Goal: Book appointment/travel/reservation

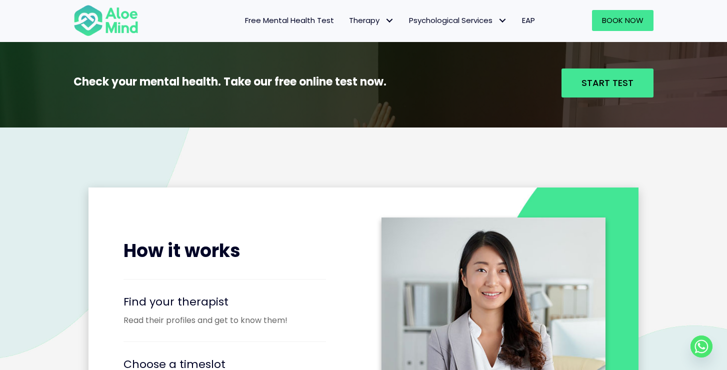
scroll to position [1084, 0]
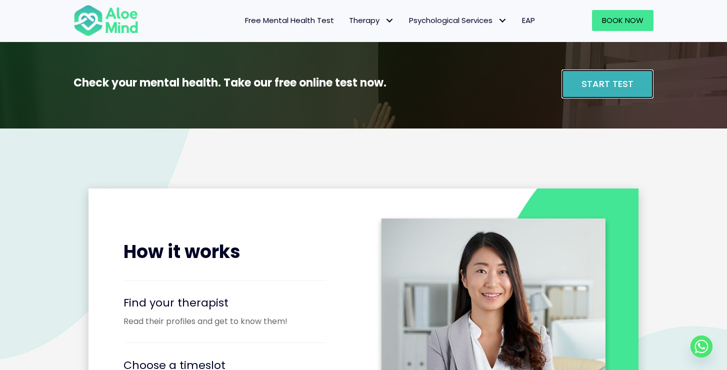
click at [591, 84] on span "Start Test" at bounding box center [608, 84] width 52 height 13
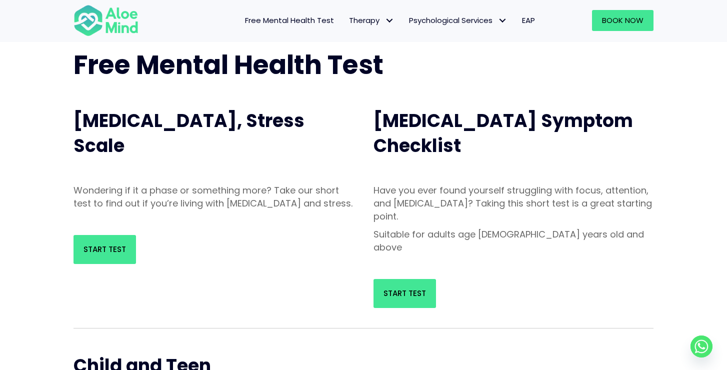
scroll to position [60, 0]
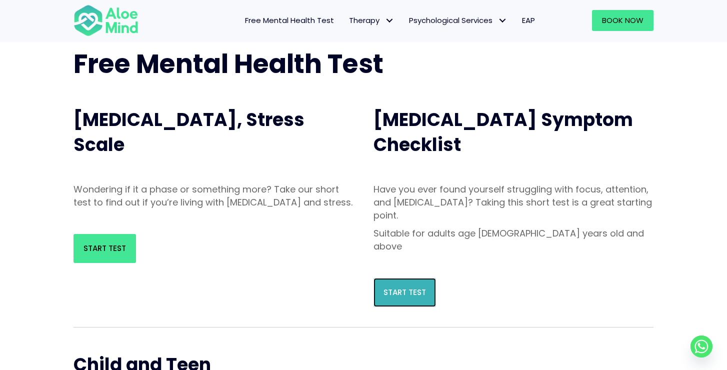
click at [415, 287] on span "Start Test" at bounding box center [405, 292] width 43 height 11
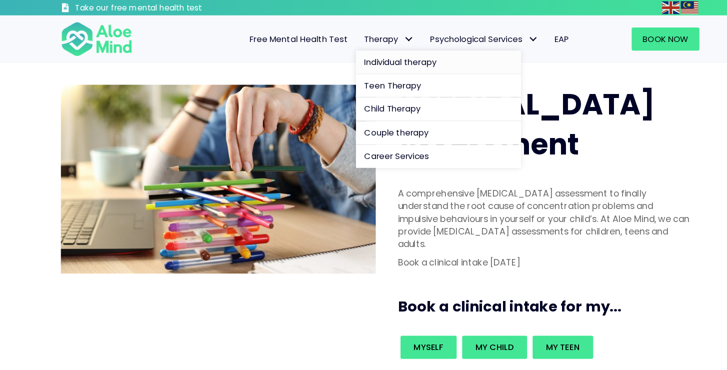
click at [368, 53] on span "Individual therapy" at bounding box center [382, 56] width 66 height 11
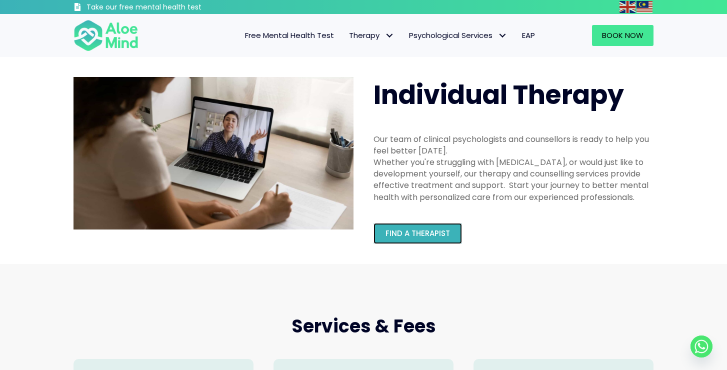
click at [408, 233] on span "Find a therapist" at bounding box center [418, 233] width 65 height 11
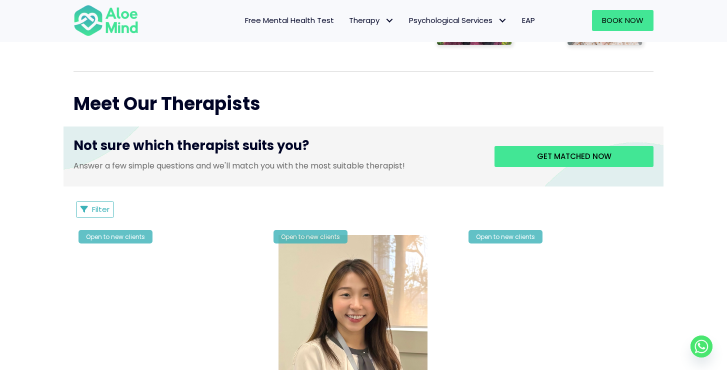
scroll to position [335, 0]
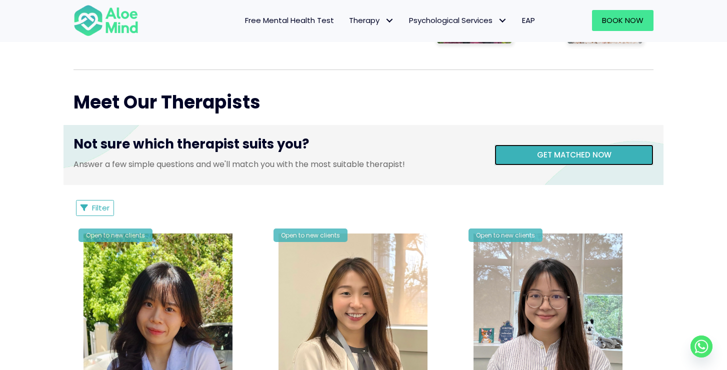
click at [564, 153] on span "Get matched now" at bounding box center [574, 155] width 75 height 11
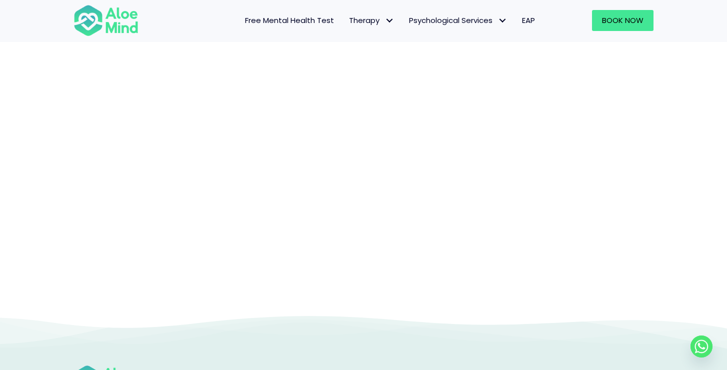
scroll to position [103, 0]
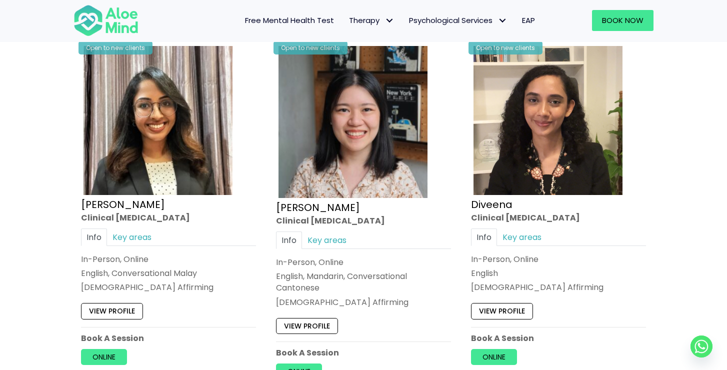
scroll to position [539, 0]
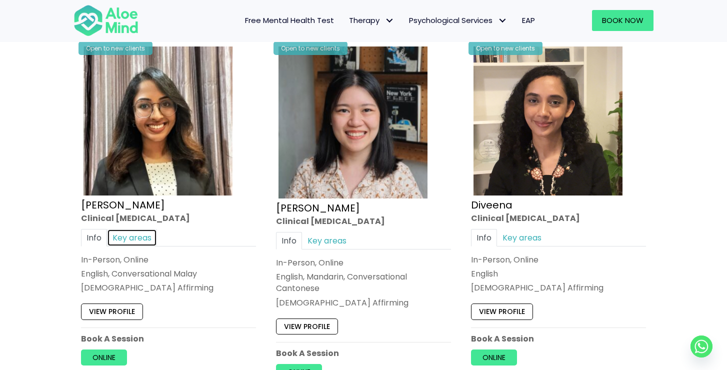
click at [145, 241] on link "Key areas" at bounding box center [132, 238] width 50 height 18
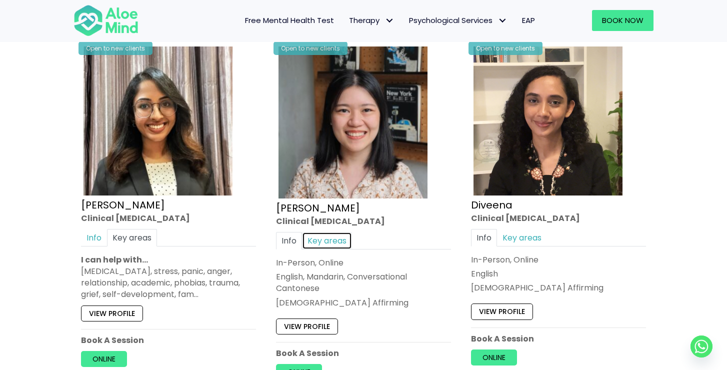
click at [332, 238] on link "Key areas" at bounding box center [327, 241] width 50 height 18
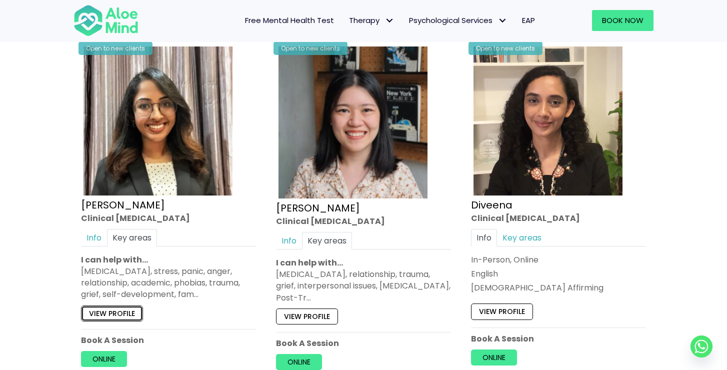
click at [132, 312] on link "View profile" at bounding box center [112, 314] width 62 height 16
